Goal: Navigation & Orientation: Understand site structure

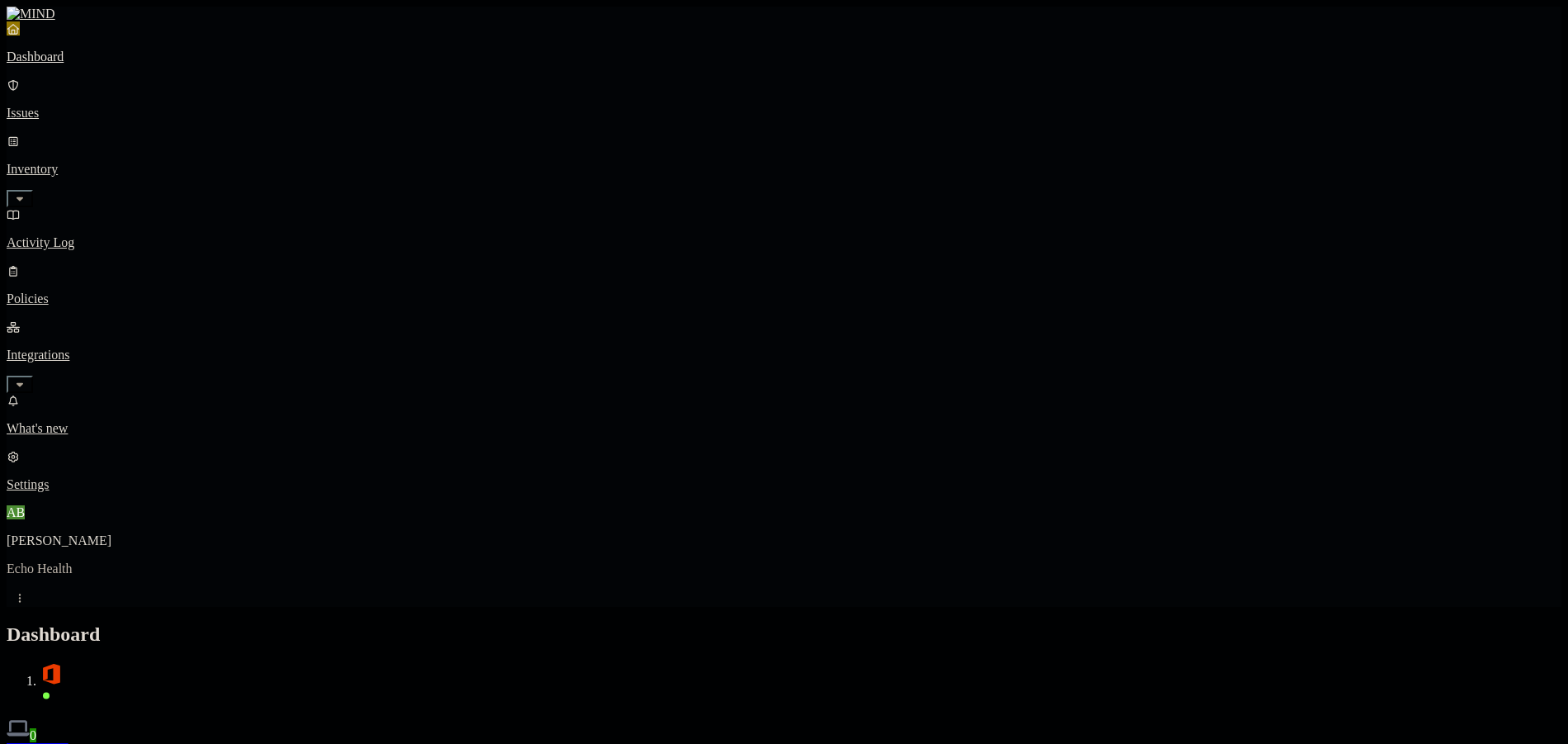
click at [90, 348] on p "Integrations" at bounding box center [784, 355] width 1554 height 14
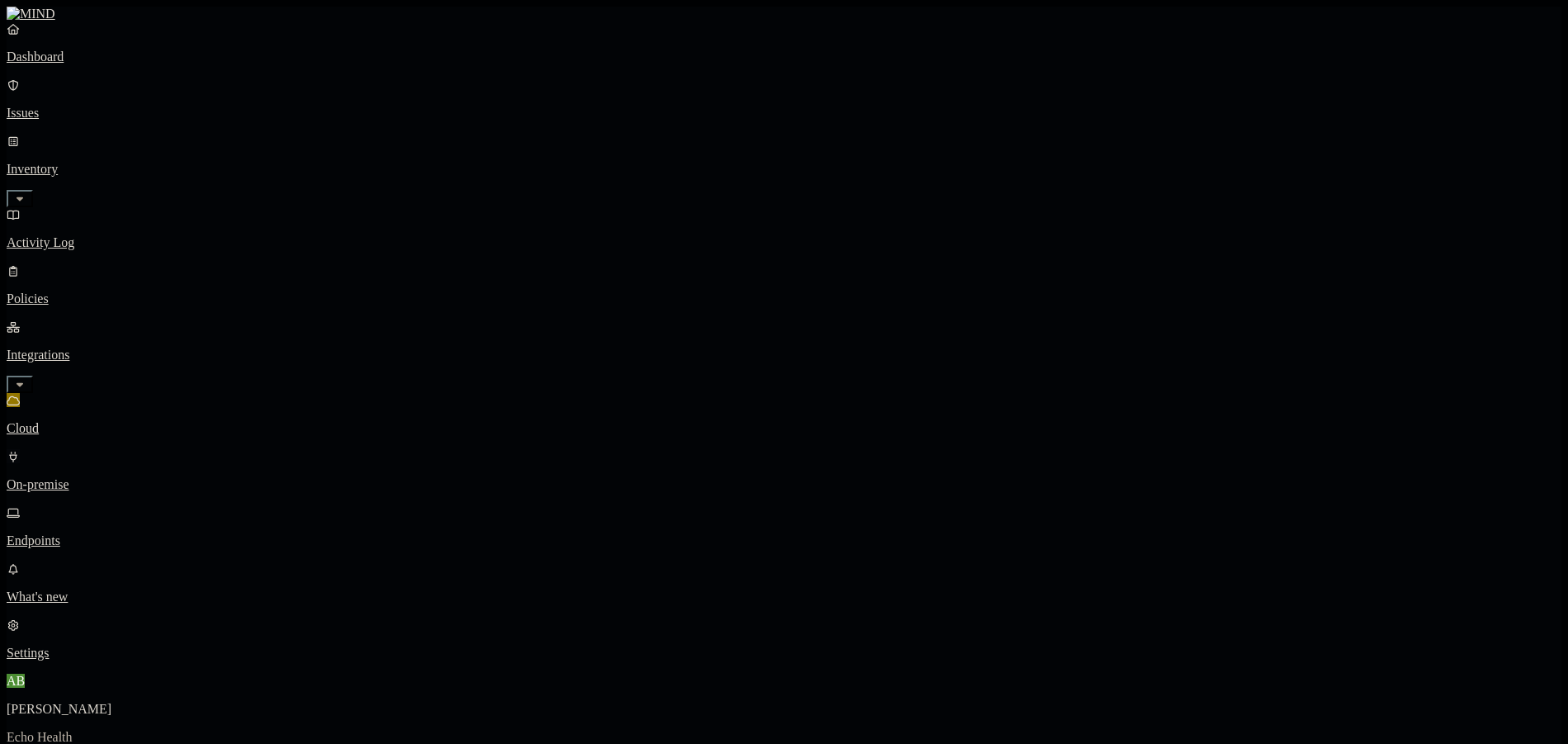
click at [107, 477] on p "On-premise" at bounding box center [784, 484] width 1554 height 14
click at [106, 533] on p "Endpoints" at bounding box center [784, 540] width 1554 height 14
click at [131, 235] on p "Activity Log" at bounding box center [784, 242] width 1554 height 14
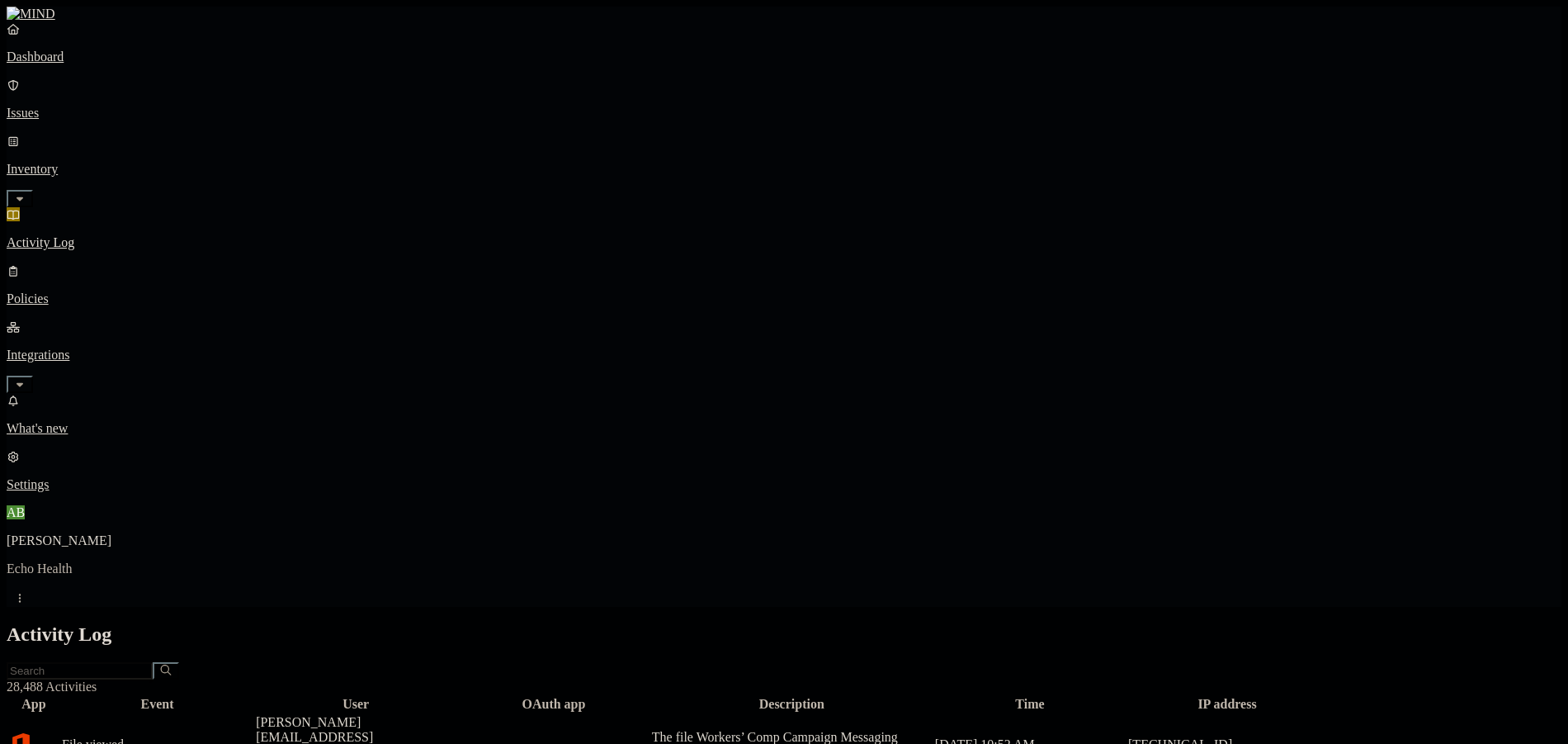
click at [154, 65] on p "Dashboard" at bounding box center [784, 56] width 1554 height 14
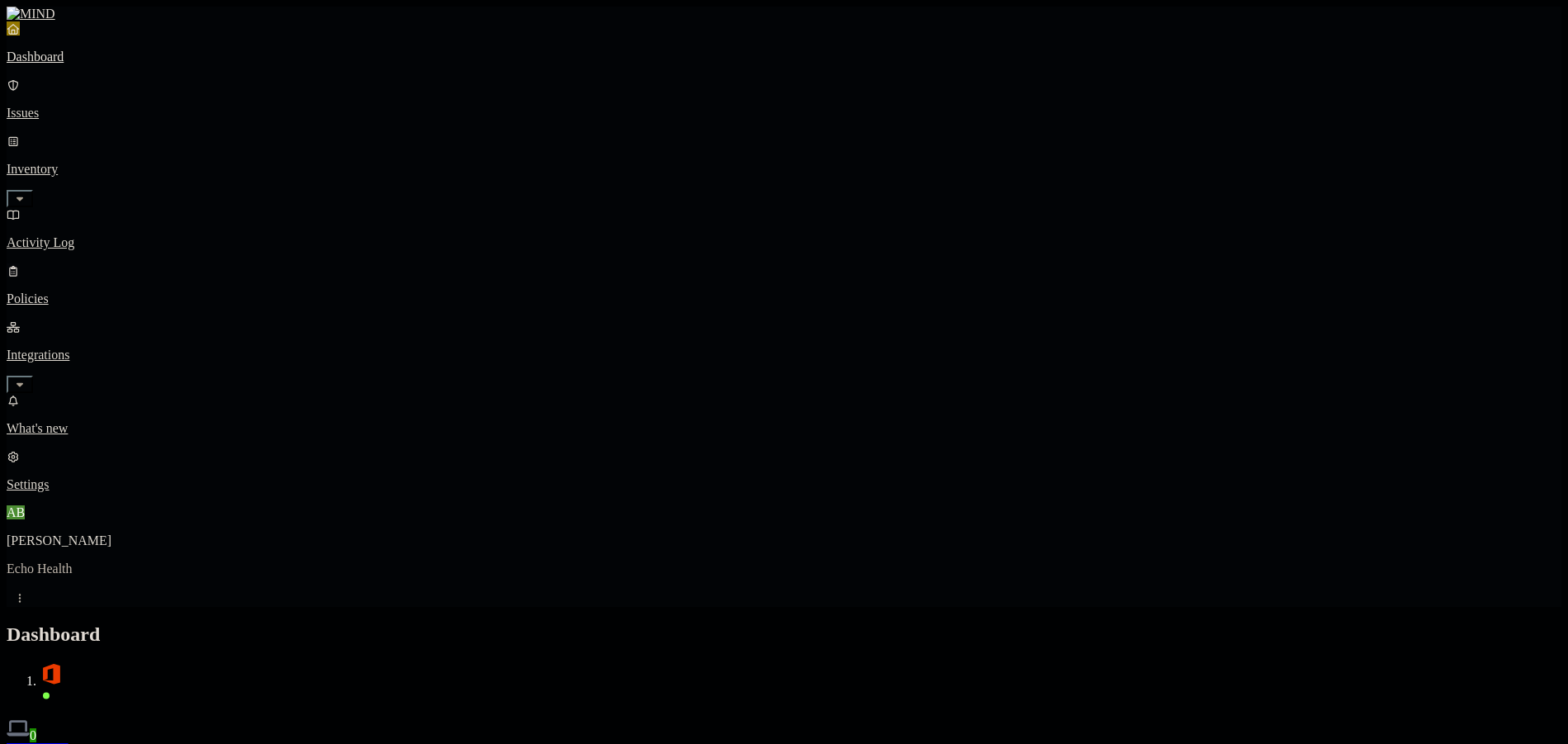
drag, startPoint x: 126, startPoint y: 192, endPoint x: 125, endPoint y: 219, distance: 27.0
click at [126, 291] on p "Policies" at bounding box center [784, 298] width 1554 height 14
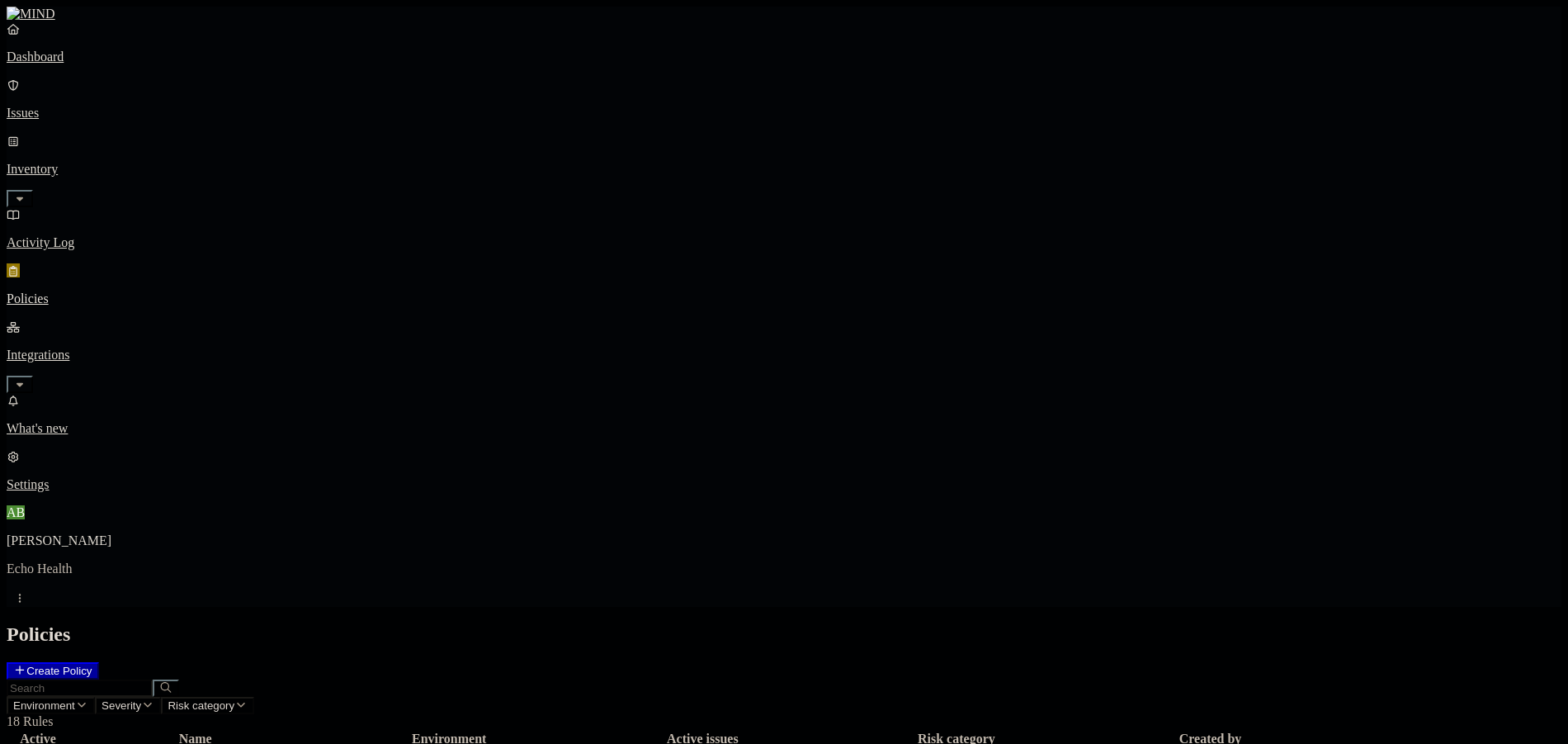
click at [150, 320] on link "Integrations" at bounding box center [784, 355] width 1554 height 71
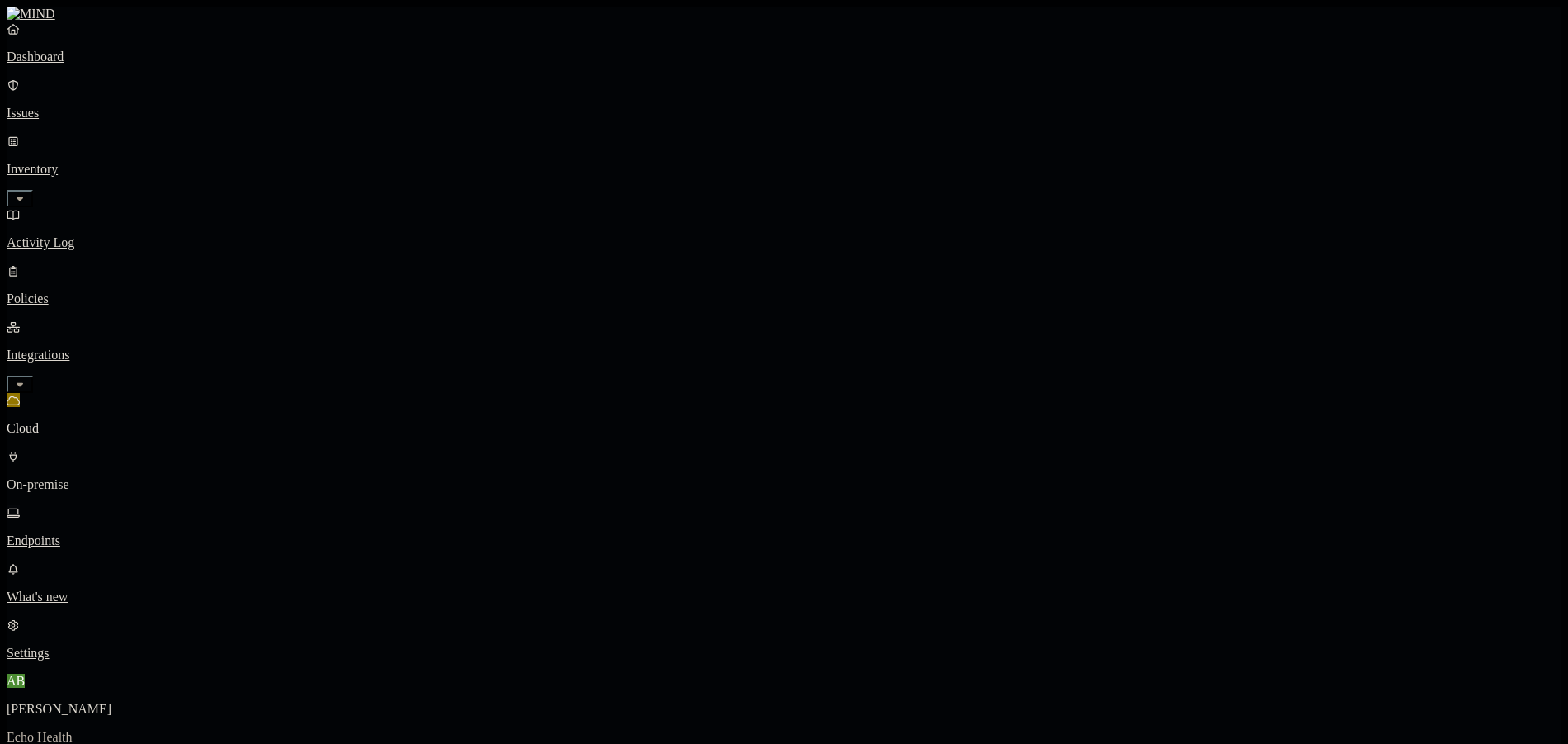
click at [82, 533] on p "Endpoints" at bounding box center [784, 540] width 1554 height 14
